Goal: Task Accomplishment & Management: Use online tool/utility

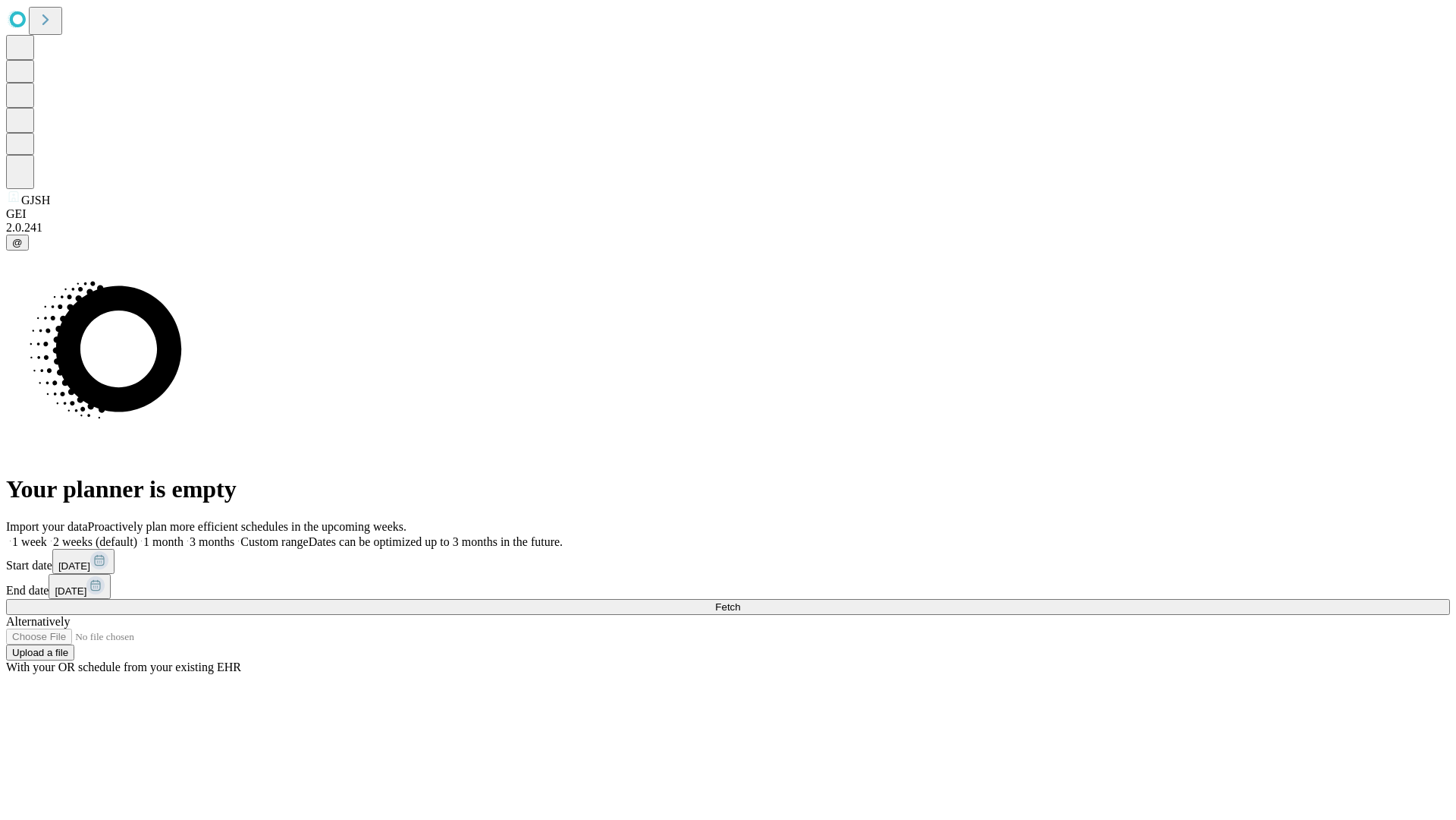
click at [184, 535] on label "1 month" at bounding box center [160, 542] width 46 height 13
click at [740, 601] on span "Fetch" at bounding box center [728, 607] width 25 height 12
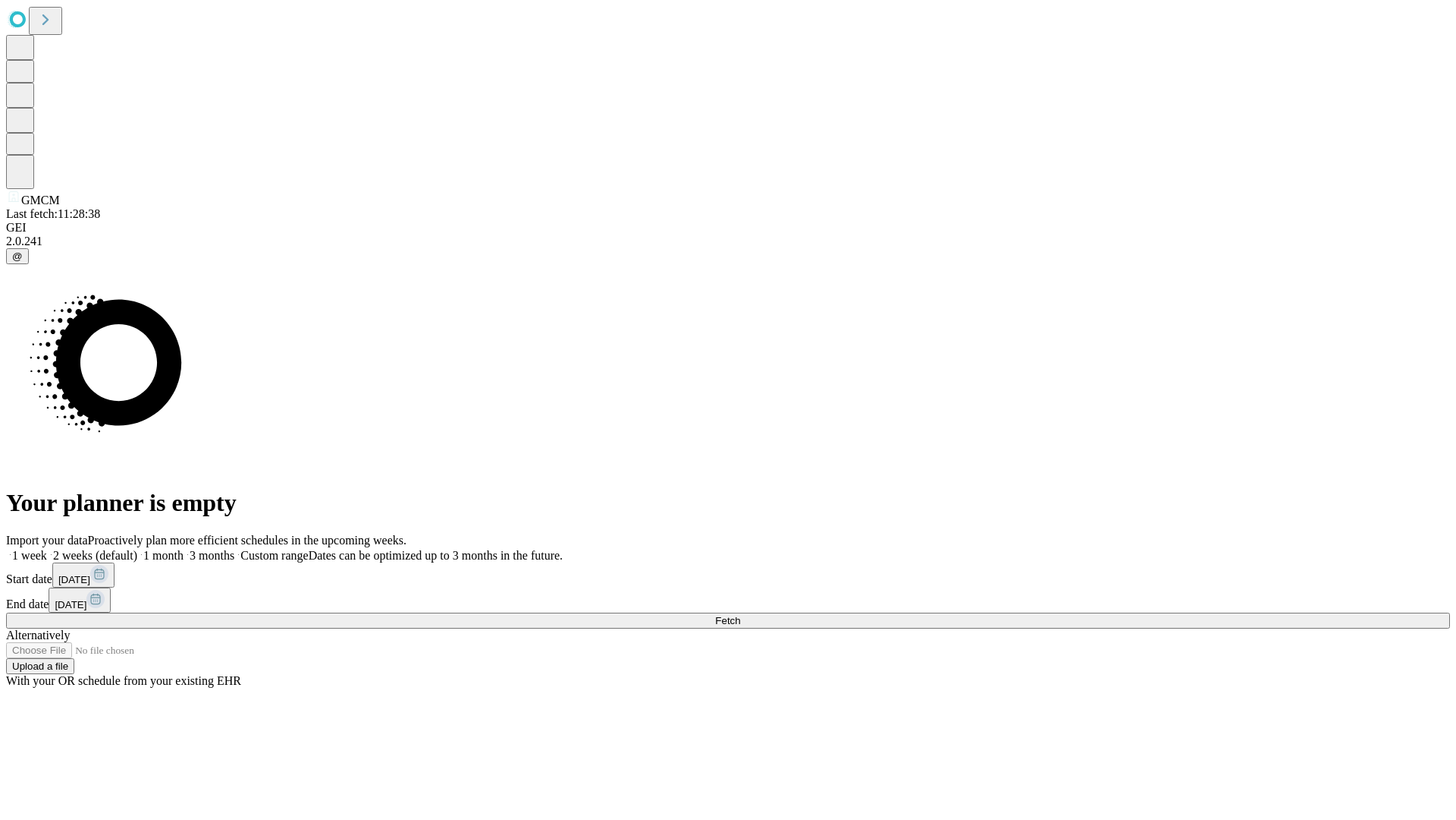
click at [184, 549] on label "1 month" at bounding box center [160, 555] width 46 height 13
click at [740, 615] on span "Fetch" at bounding box center [728, 620] width 25 height 12
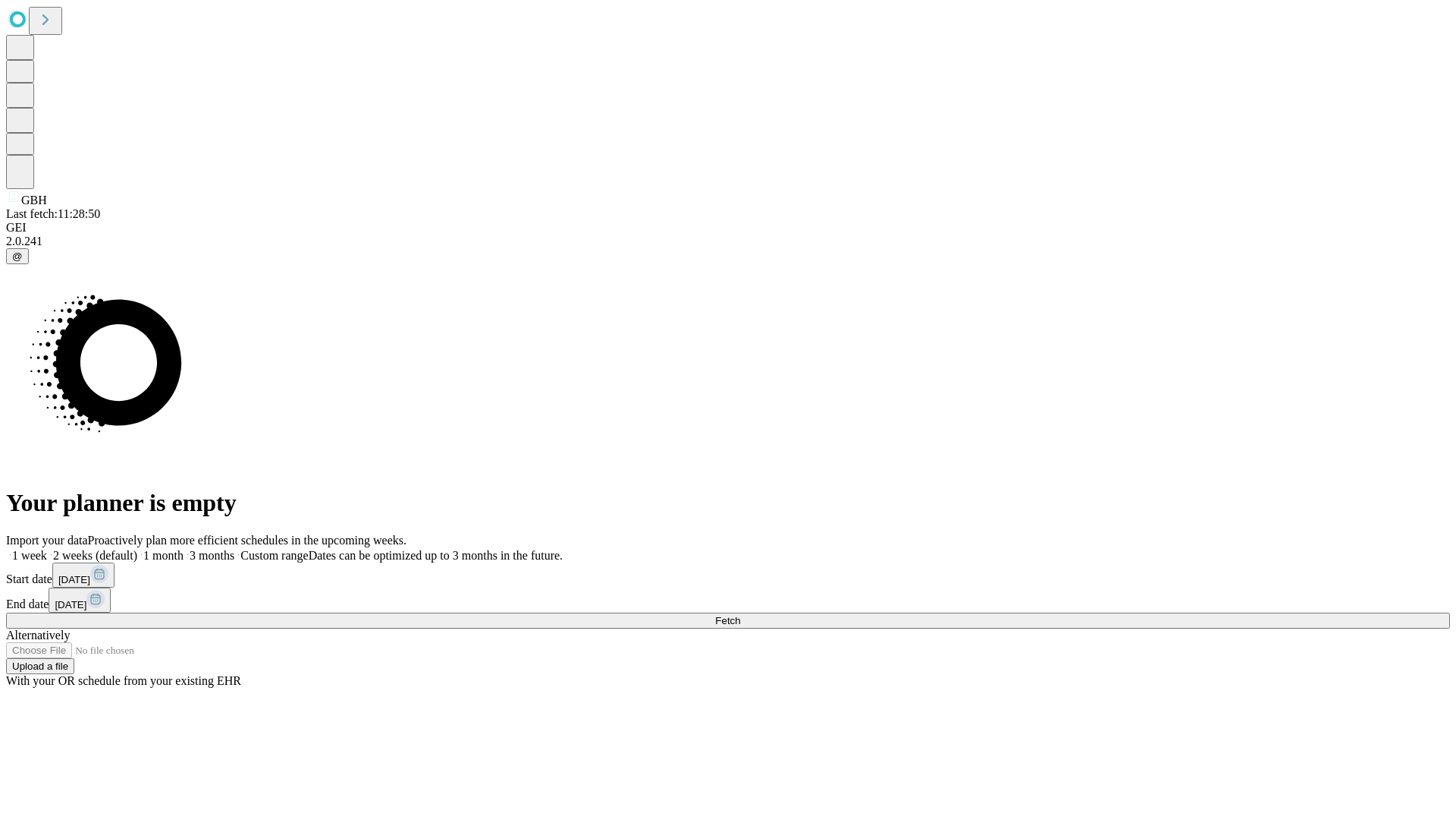
click at [184, 549] on label "1 month" at bounding box center [160, 555] width 46 height 13
click at [740, 615] on span "Fetch" at bounding box center [728, 620] width 25 height 12
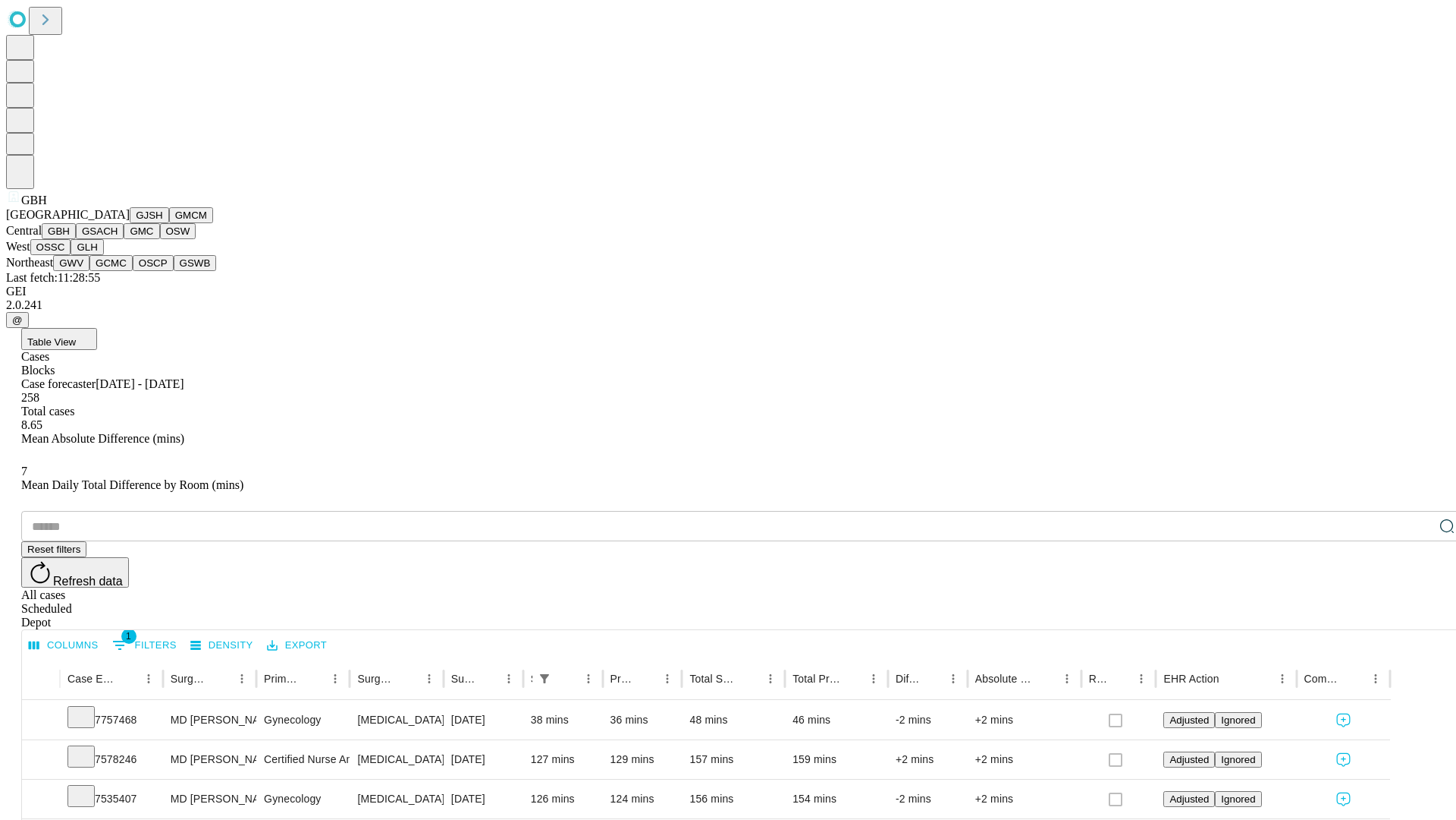
click at [117, 239] on button "GSACH" at bounding box center [100, 231] width 48 height 16
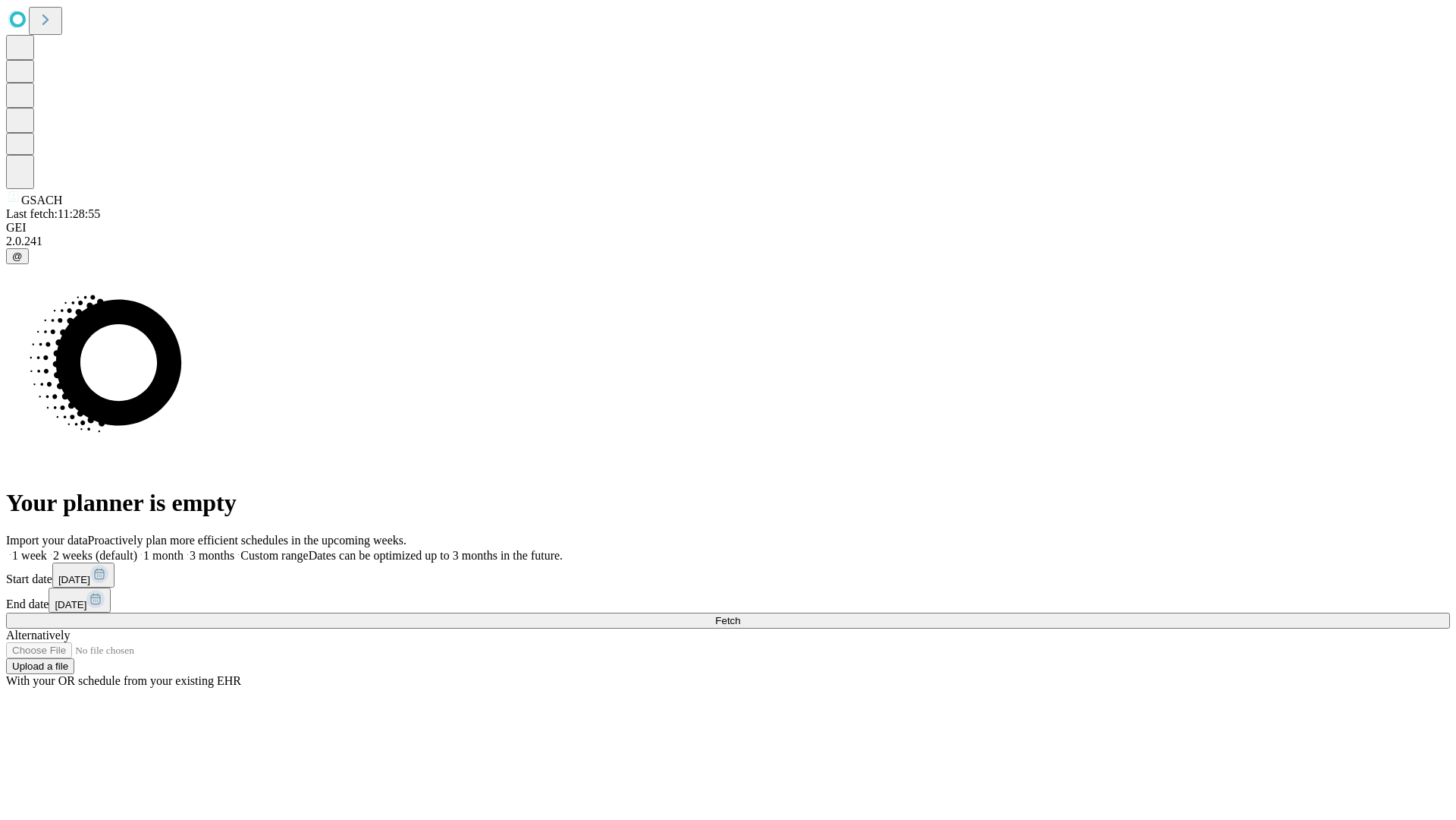
click at [184, 549] on label "1 month" at bounding box center [160, 555] width 46 height 13
click at [740, 615] on span "Fetch" at bounding box center [728, 620] width 25 height 12
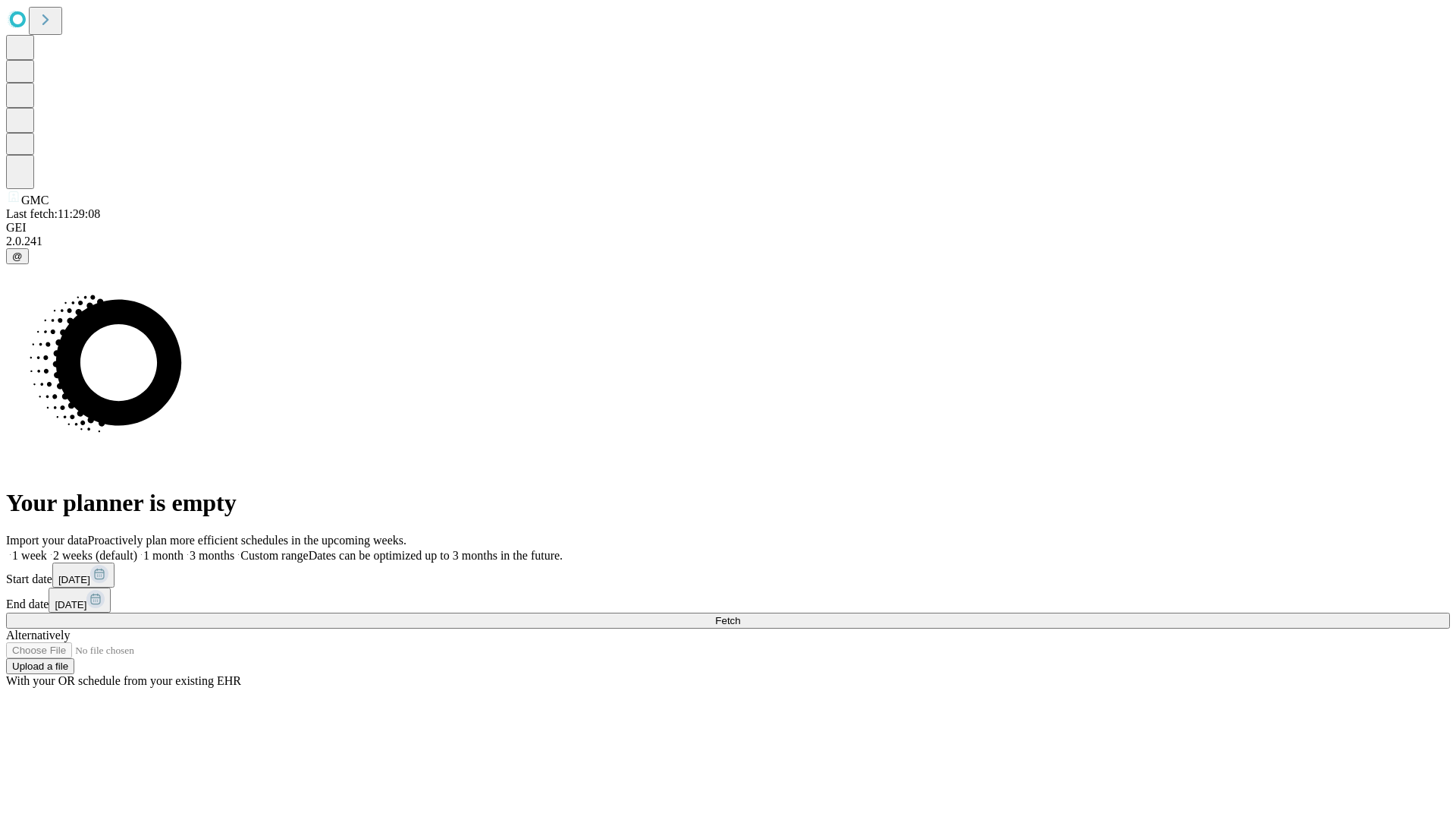
click at [184, 549] on label "1 month" at bounding box center [160, 555] width 46 height 13
click at [740, 615] on span "Fetch" at bounding box center [728, 620] width 25 height 12
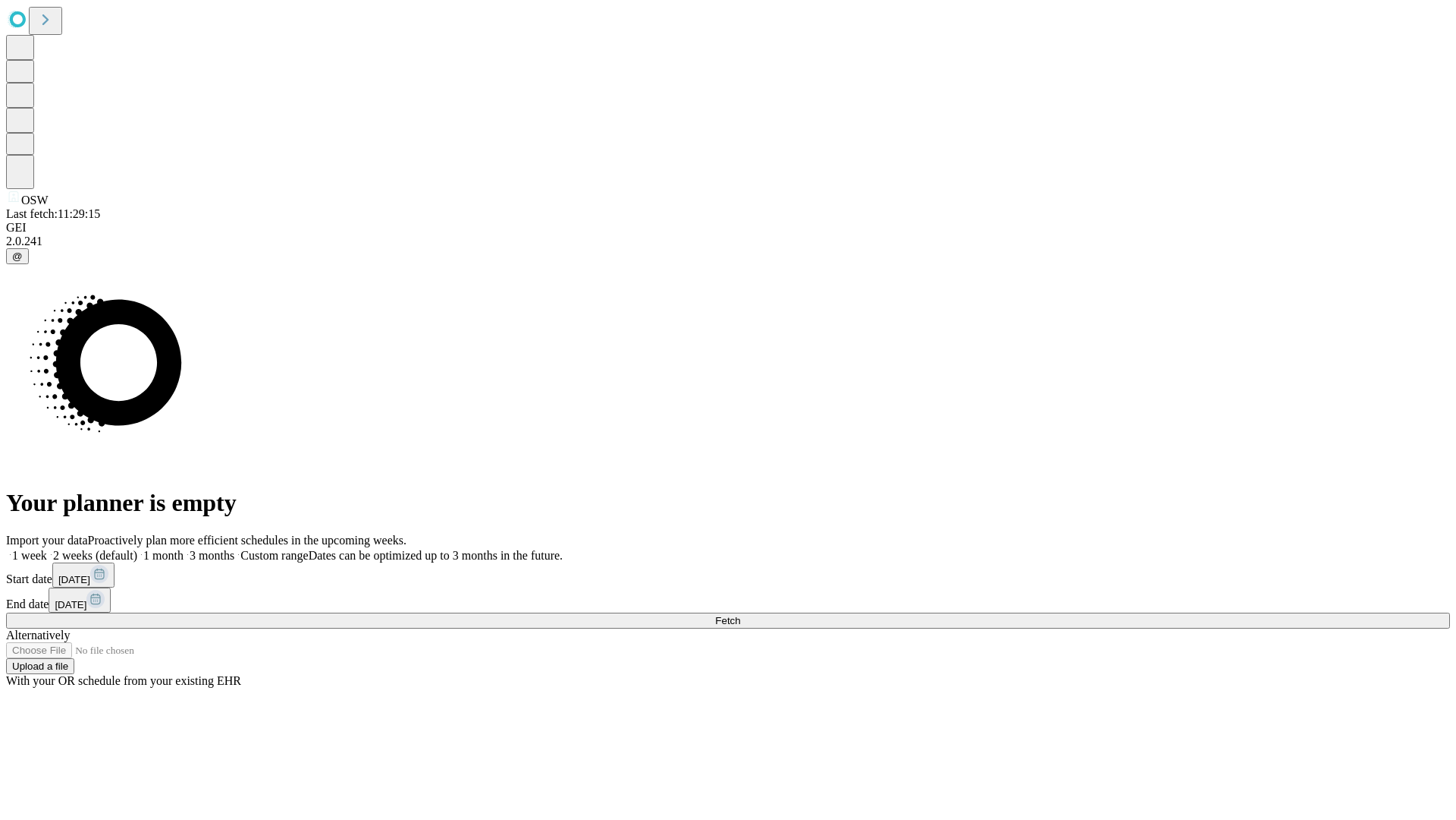
click at [740, 615] on span "Fetch" at bounding box center [728, 620] width 25 height 12
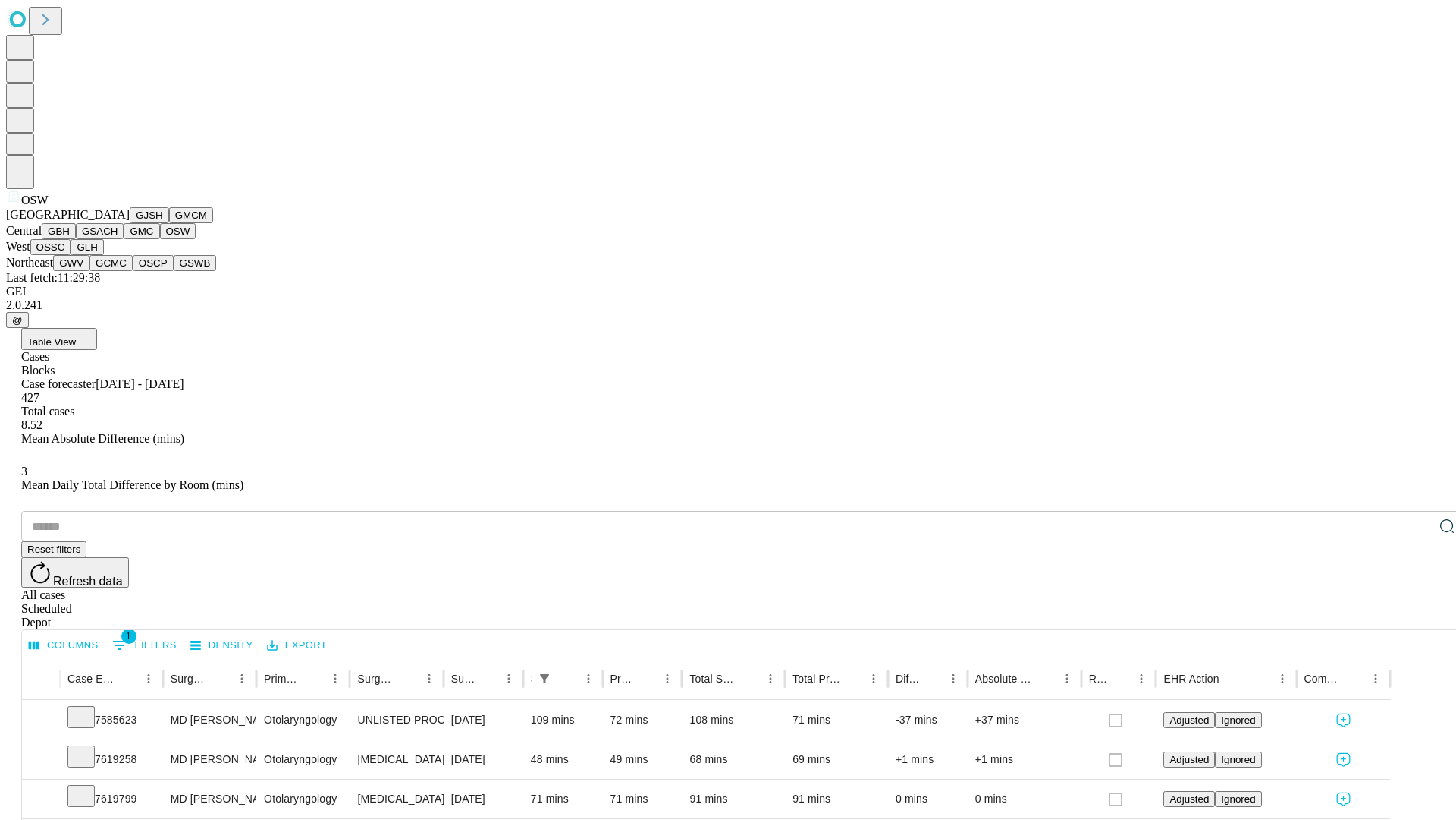
click at [71, 255] on button "OSSC" at bounding box center [51, 247] width 41 height 16
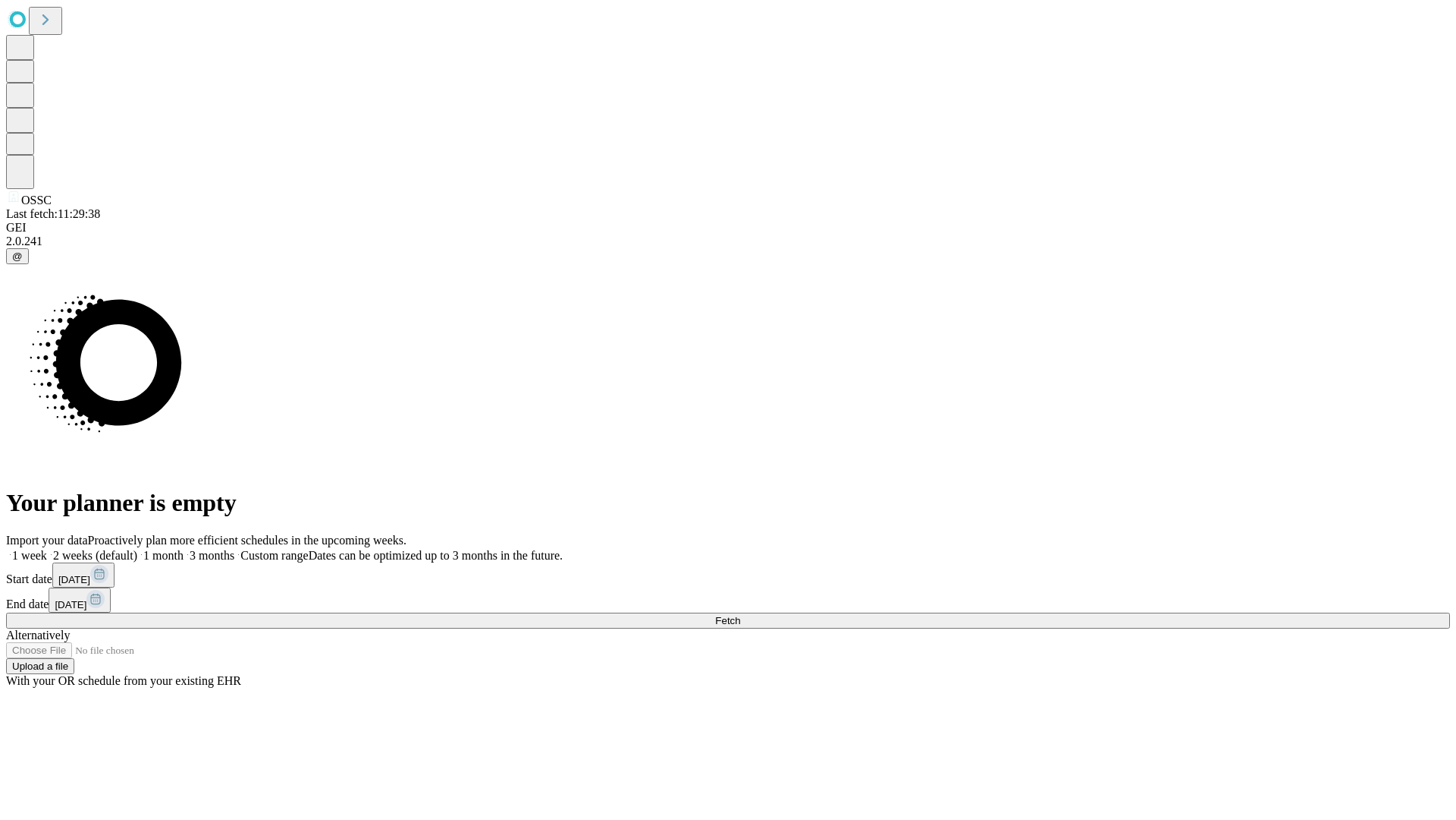
click at [184, 549] on label "1 month" at bounding box center [160, 555] width 46 height 13
click at [740, 615] on span "Fetch" at bounding box center [728, 620] width 25 height 12
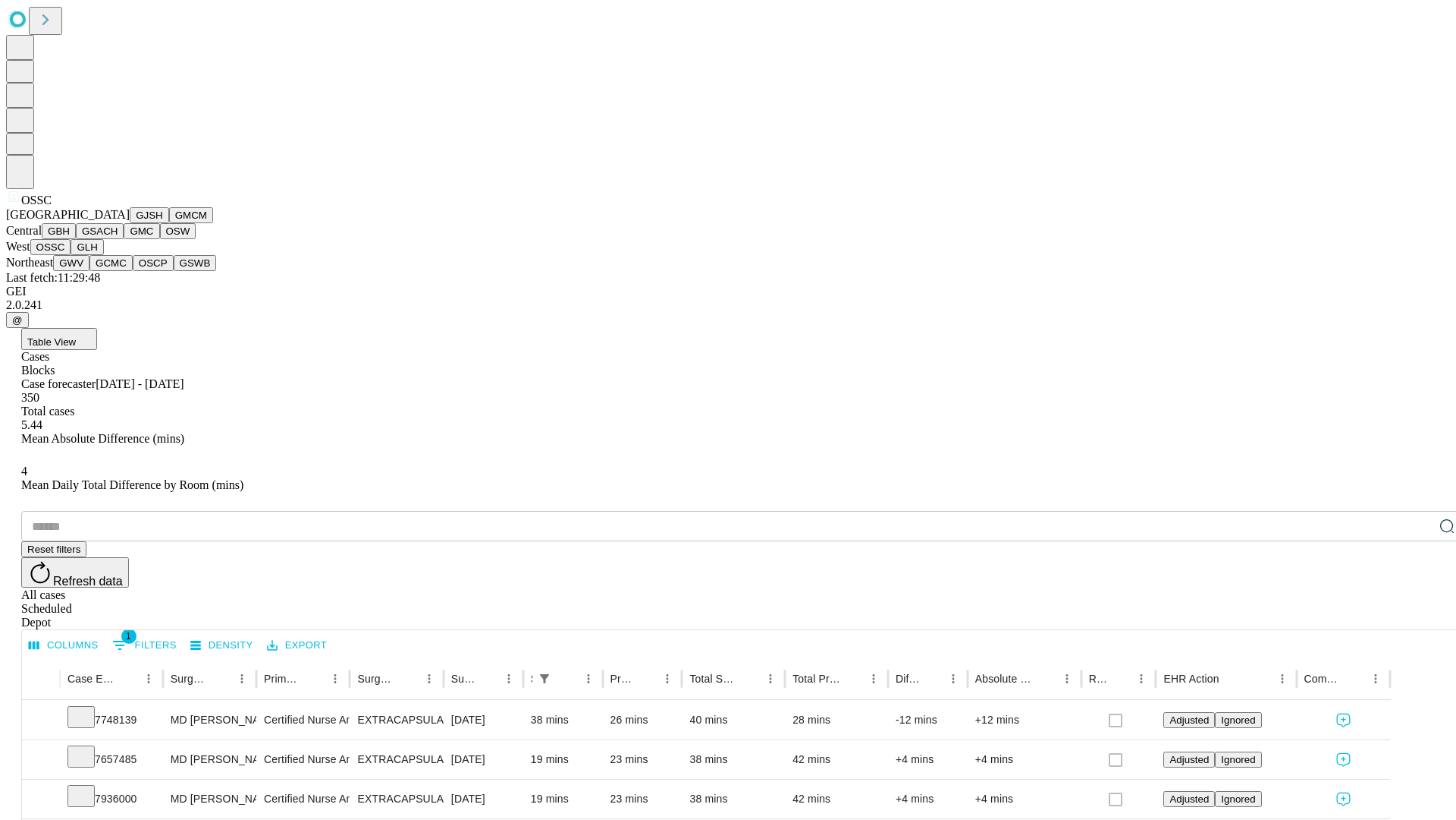
click at [103, 255] on button "GLH" at bounding box center [86, 247] width 33 height 16
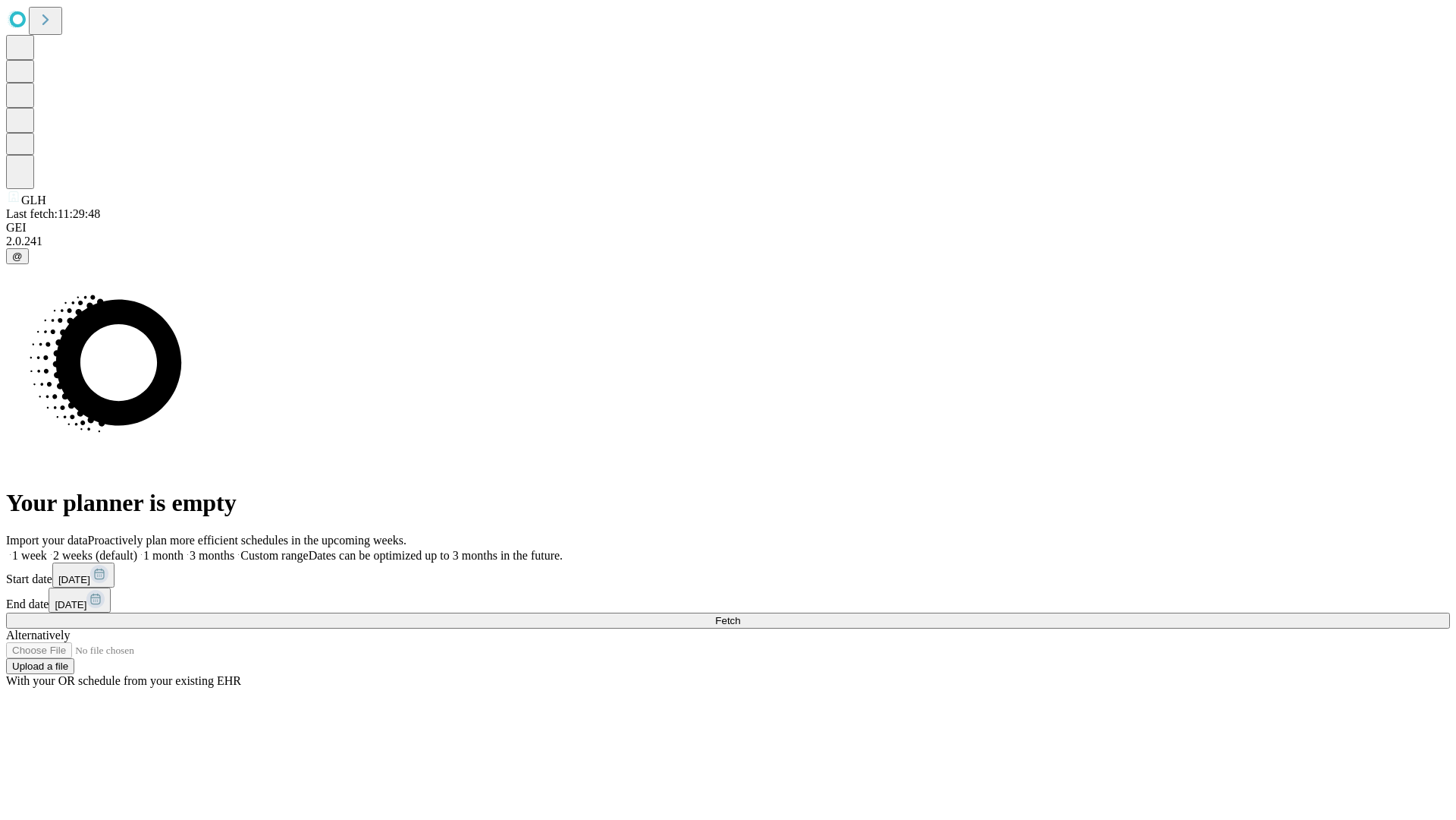
click at [184, 549] on label "1 month" at bounding box center [160, 555] width 46 height 13
click at [740, 615] on span "Fetch" at bounding box center [728, 620] width 25 height 12
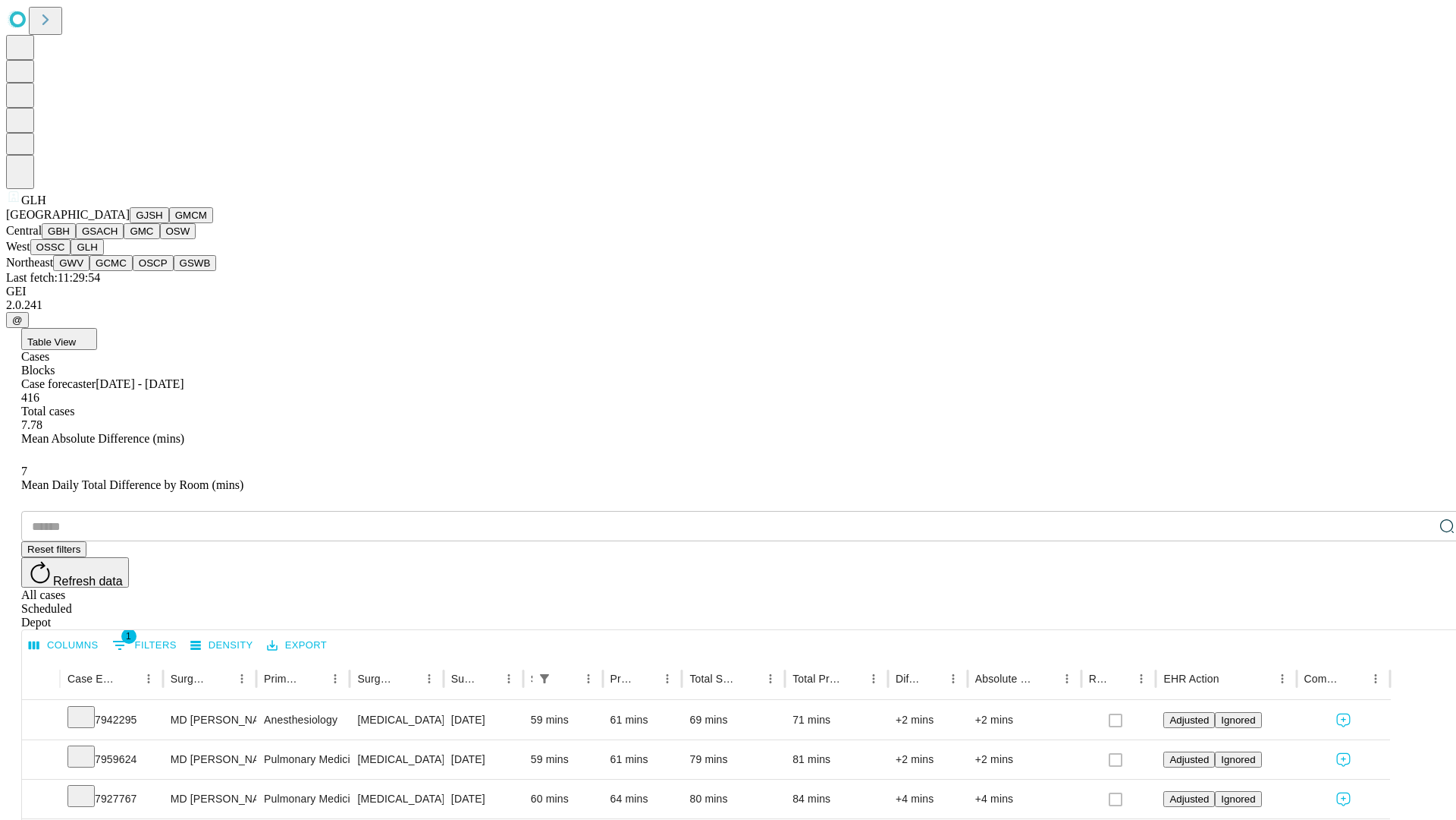
click at [90, 271] on button "GWV" at bounding box center [71, 263] width 36 height 16
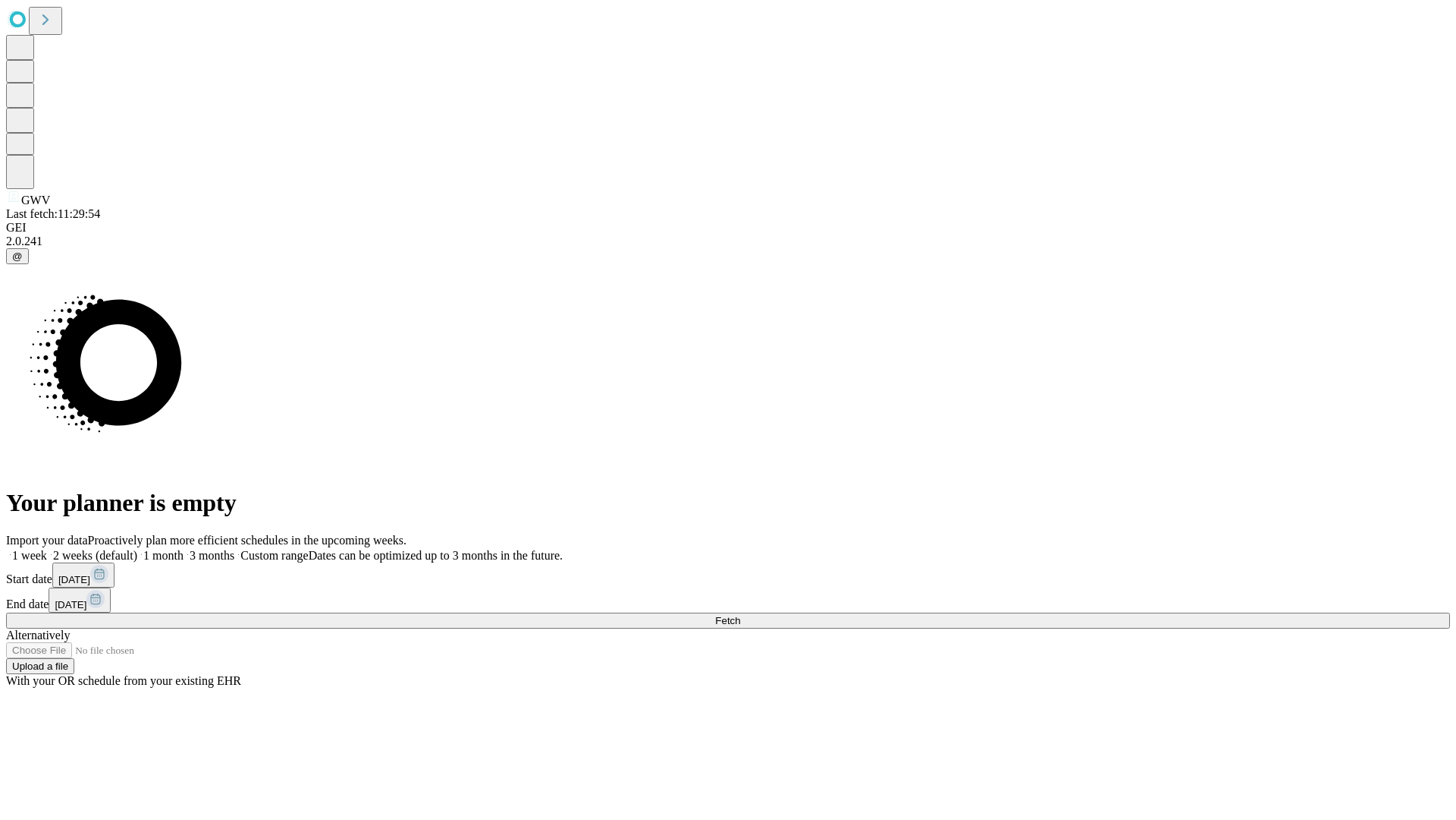
click at [184, 549] on label "1 month" at bounding box center [160, 555] width 46 height 13
click at [740, 615] on span "Fetch" at bounding box center [728, 620] width 25 height 12
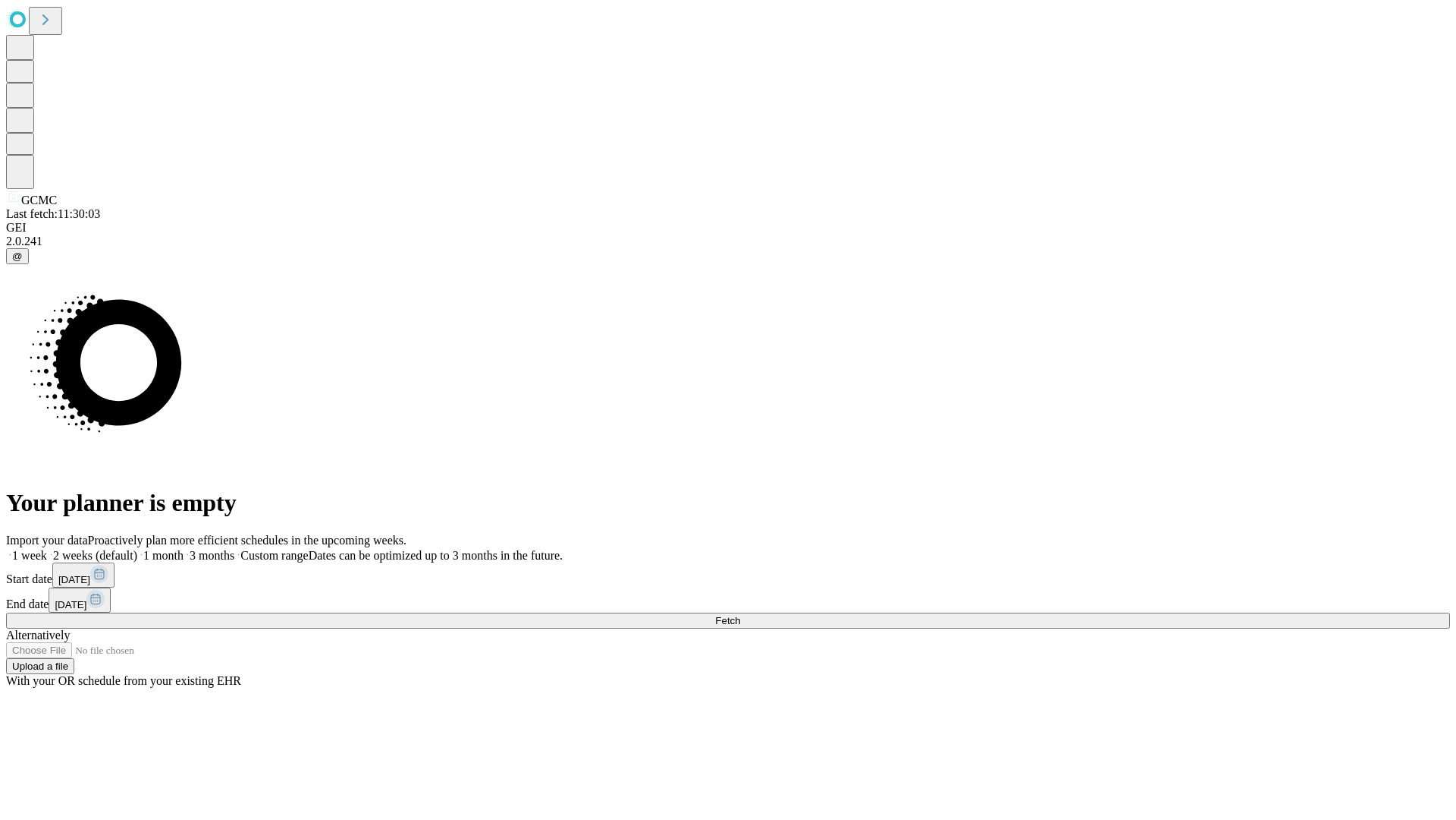
click at [184, 549] on label "1 month" at bounding box center [160, 555] width 46 height 13
click at [740, 615] on span "Fetch" at bounding box center [728, 620] width 25 height 12
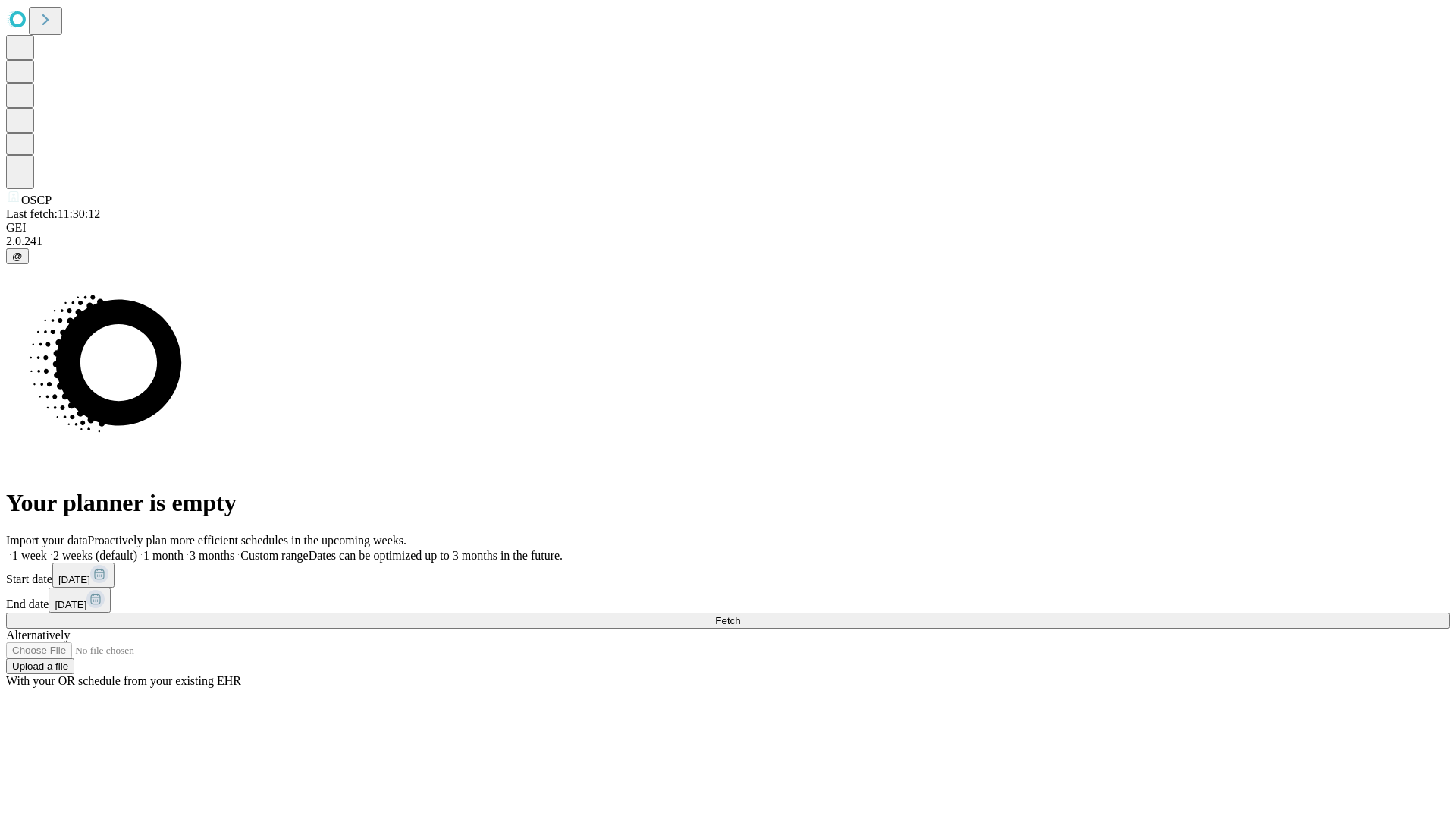
click at [184, 549] on label "1 month" at bounding box center [160, 555] width 46 height 13
click at [740, 615] on span "Fetch" at bounding box center [728, 620] width 25 height 12
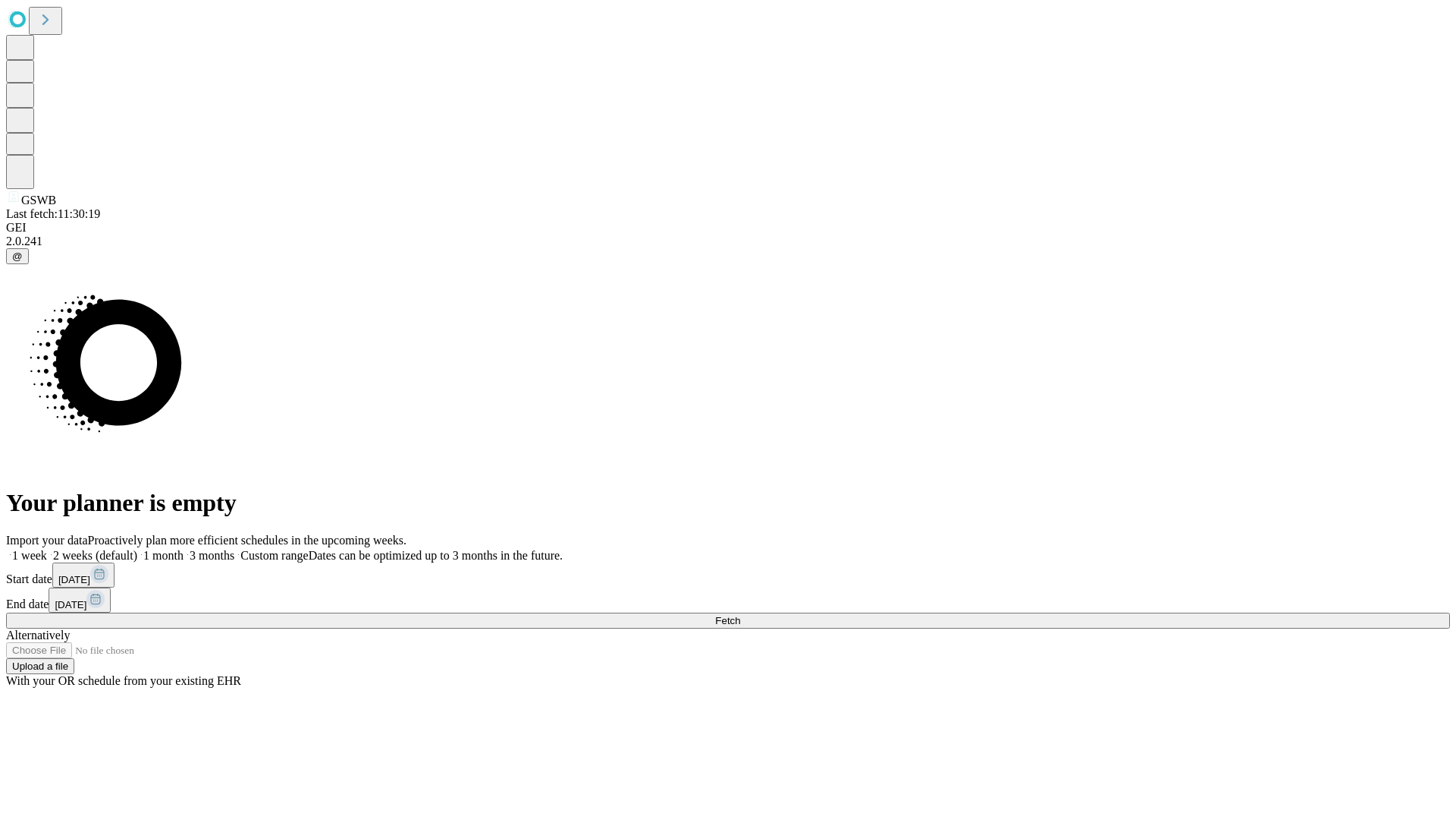
click at [740, 615] on span "Fetch" at bounding box center [728, 620] width 25 height 12
